Goal: Task Accomplishment & Management: Manage account settings

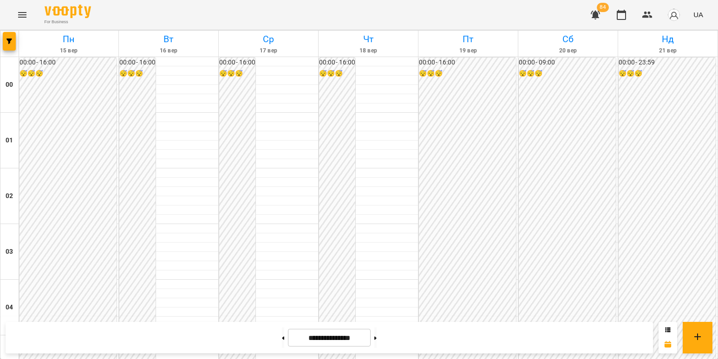
scroll to position [836, 0]
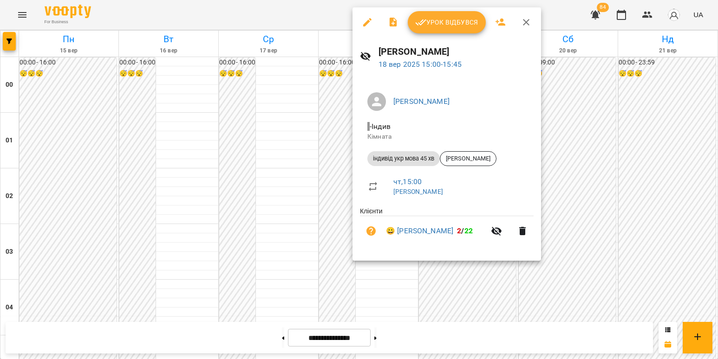
click at [325, 138] on div at bounding box center [359, 179] width 718 height 359
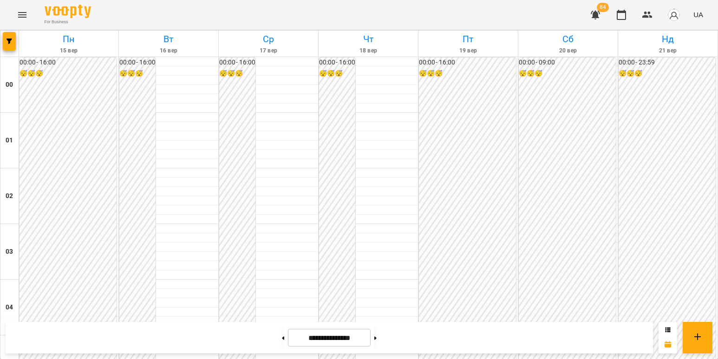
scroll to position [882, 0]
